Goal: Transaction & Acquisition: Download file/media

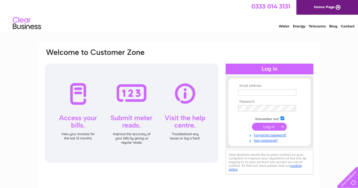
scroll to position [30, 0]
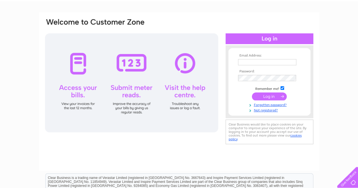
click at [248, 61] on input "text" at bounding box center [267, 62] width 58 height 6
type input "info@pureemporium.co.uk"
click at [269, 99] on input "submit" at bounding box center [269, 97] width 35 height 8
click at [268, 96] on input "submit" at bounding box center [269, 97] width 35 height 8
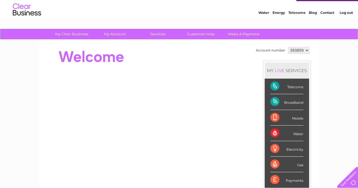
scroll to position [12, 0]
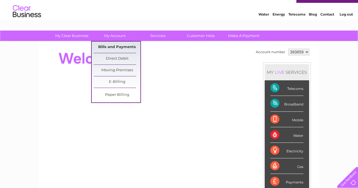
click at [119, 46] on link "Bills and Payments" at bounding box center [117, 47] width 47 height 11
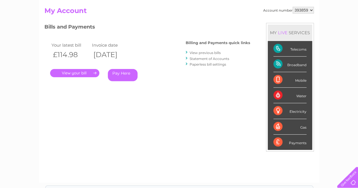
scroll to position [53, 0]
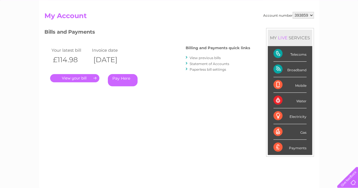
click at [70, 80] on link "." at bounding box center [74, 78] width 49 height 8
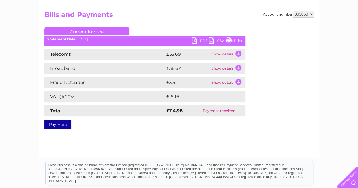
scroll to position [54, 0]
click at [201, 43] on link "PDF" at bounding box center [200, 41] width 17 height 8
click at [239, 52] on td "Show details" at bounding box center [227, 53] width 35 height 11
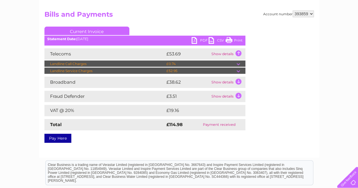
click at [238, 64] on td at bounding box center [241, 64] width 9 height 7
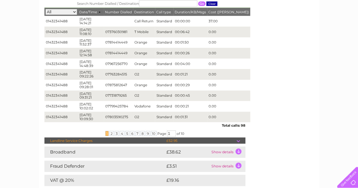
scroll to position [122, 0]
click at [112, 134] on span "2" at bounding box center [112, 133] width 4 height 5
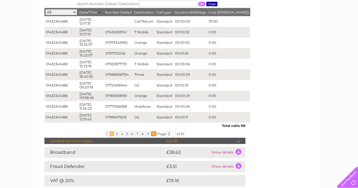
click at [151, 135] on span "10" at bounding box center [154, 133] width 6 height 5
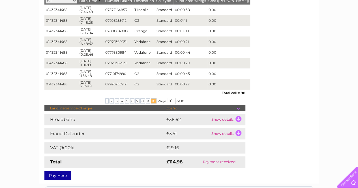
scroll to position [135, 0]
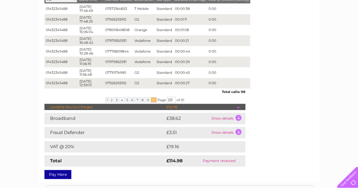
click at [201, 107] on td "£52.95" at bounding box center [201, 107] width 72 height 7
click at [238, 108] on td at bounding box center [241, 107] width 9 height 7
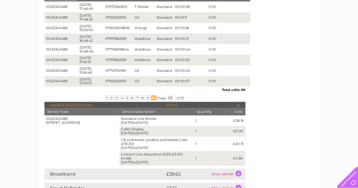
scroll to position [132, 0]
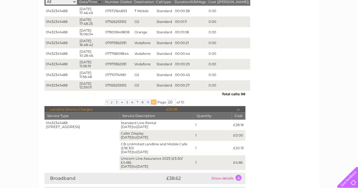
click at [354, 182] on div at bounding box center [346, 176] width 23 height 23
click at [354, 184] on div at bounding box center [346, 176] width 23 height 23
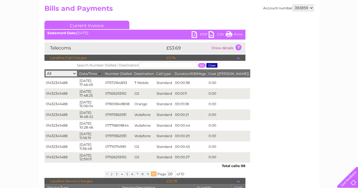
scroll to position [60, 0]
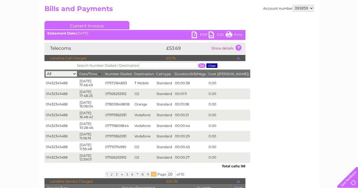
click at [239, 59] on td at bounding box center [241, 58] width 9 height 7
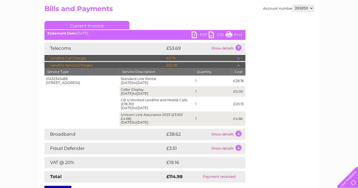
click at [239, 66] on td at bounding box center [241, 65] width 9 height 7
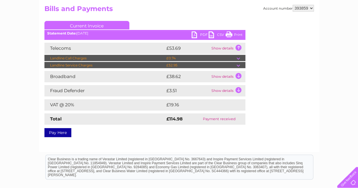
click at [237, 59] on td at bounding box center [241, 58] width 9 height 7
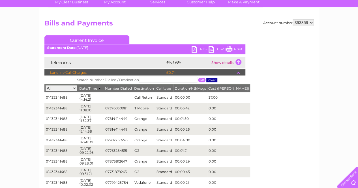
scroll to position [45, 0]
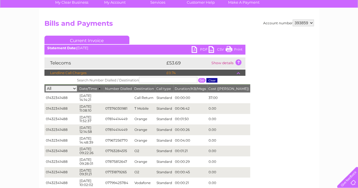
click at [237, 67] on td "Show details" at bounding box center [227, 63] width 35 height 11
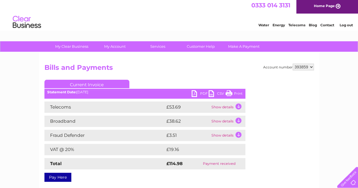
scroll to position [0, 0]
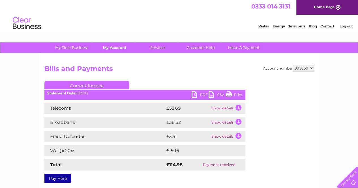
click at [113, 49] on link "My Account" at bounding box center [115, 47] width 47 height 10
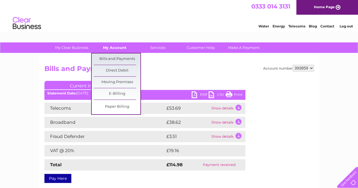
click at [119, 59] on link "Bills and Payments" at bounding box center [117, 59] width 47 height 11
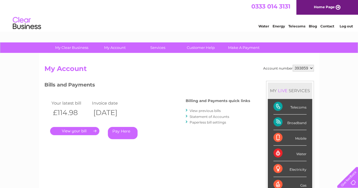
click at [207, 112] on link "View previous bills" at bounding box center [205, 111] width 31 height 4
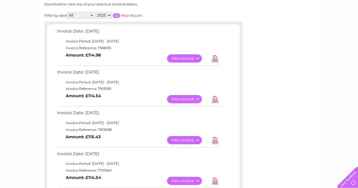
scroll to position [79, 0]
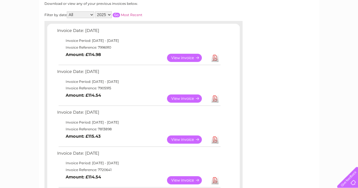
click at [186, 99] on link "View" at bounding box center [188, 99] width 42 height 8
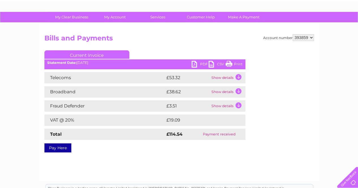
scroll to position [31, 0]
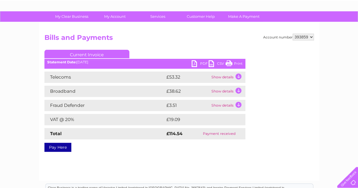
click at [237, 80] on td "Show details" at bounding box center [227, 77] width 35 height 11
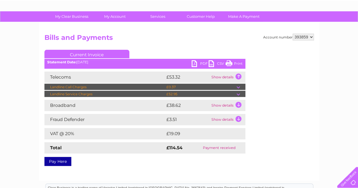
click at [238, 87] on td at bounding box center [241, 87] width 9 height 7
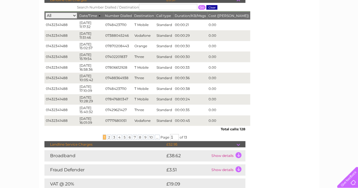
scroll to position [118, 0]
click at [238, 144] on td at bounding box center [241, 144] width 9 height 7
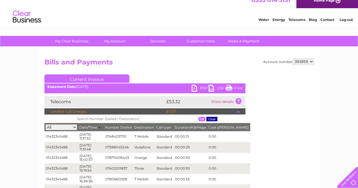
scroll to position [7, 0]
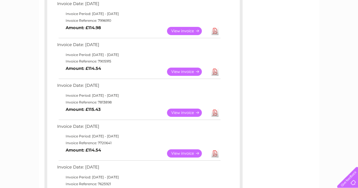
scroll to position [109, 0]
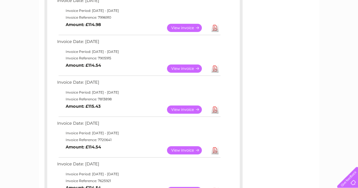
click at [185, 111] on link "View" at bounding box center [188, 110] width 42 height 8
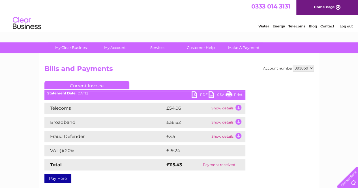
click at [240, 108] on td "Show details" at bounding box center [227, 108] width 35 height 11
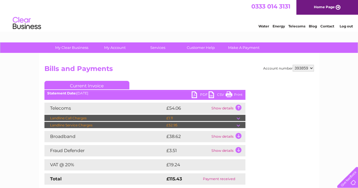
click at [238, 118] on td at bounding box center [241, 118] width 9 height 7
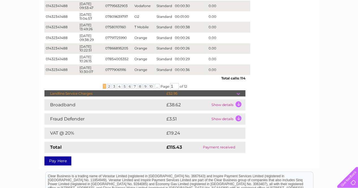
scroll to position [170, 0]
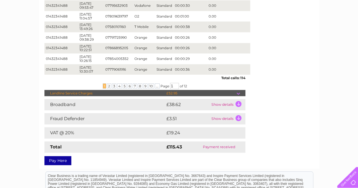
click at [238, 106] on td "Show details" at bounding box center [227, 104] width 35 height 11
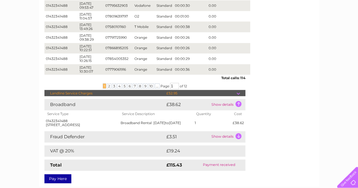
click at [238, 106] on td "Show details" at bounding box center [227, 104] width 35 height 11
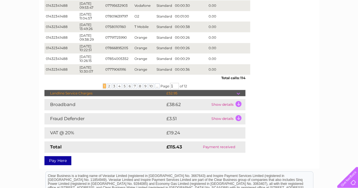
click at [239, 119] on td "Show details" at bounding box center [227, 118] width 35 height 11
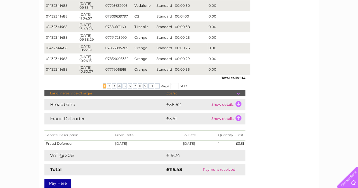
click at [239, 119] on td "Show details" at bounding box center [227, 118] width 35 height 11
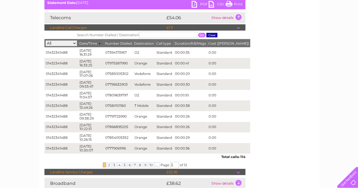
scroll to position [91, 0]
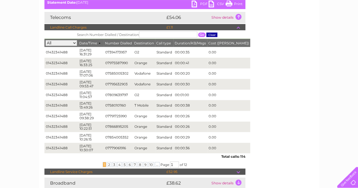
click at [217, 4] on link "CSV" at bounding box center [217, 5] width 17 height 8
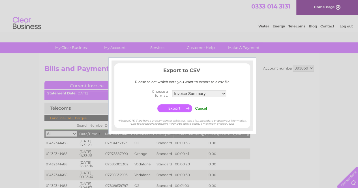
click at [193, 92] on select "Invoice Summary Telecoms Call Summary Service Charge Summary" at bounding box center [199, 93] width 54 height 7
select select "2"
click at [172, 90] on select "Invoice Summary Telecoms Call Summary Service Charge Summary" at bounding box center [199, 93] width 55 height 7
click at [188, 94] on select "Invoice Summary Telecoms Call Summary Service Charge Summary" at bounding box center [199, 93] width 55 height 7
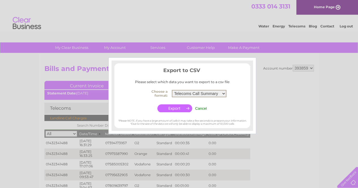
click at [173, 109] on input "button" at bounding box center [175, 109] width 35 height 8
